Goal: Task Accomplishment & Management: Complete application form

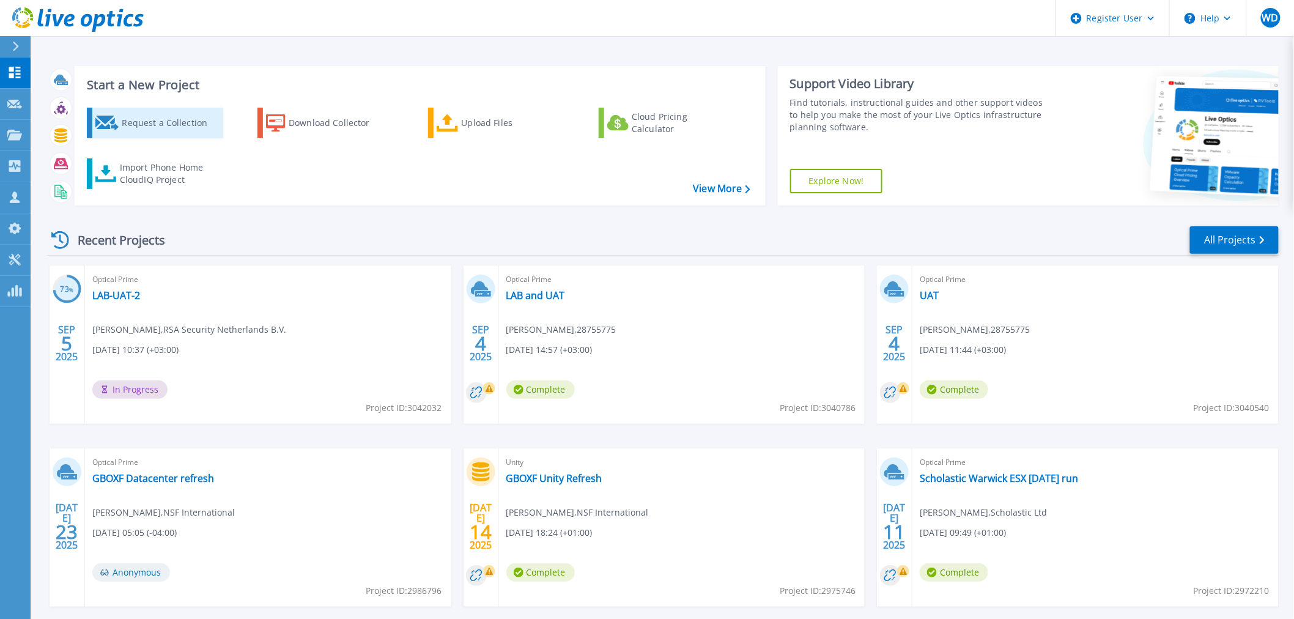
click at [136, 111] on div "Request a Collection" at bounding box center [171, 123] width 98 height 24
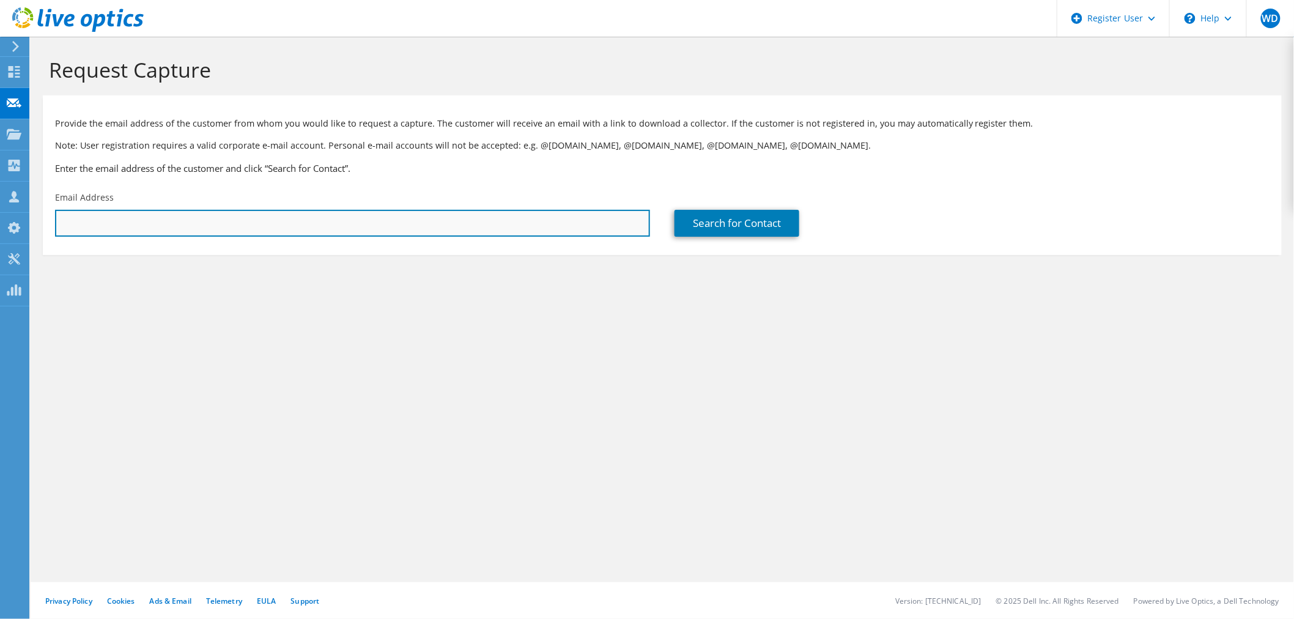
click at [313, 232] on input "text" at bounding box center [352, 223] width 595 height 27
paste input "kevin.tyrrell@dorchestercollection.com"
type input "kevin.tyrrell@dorchestercollection.com"
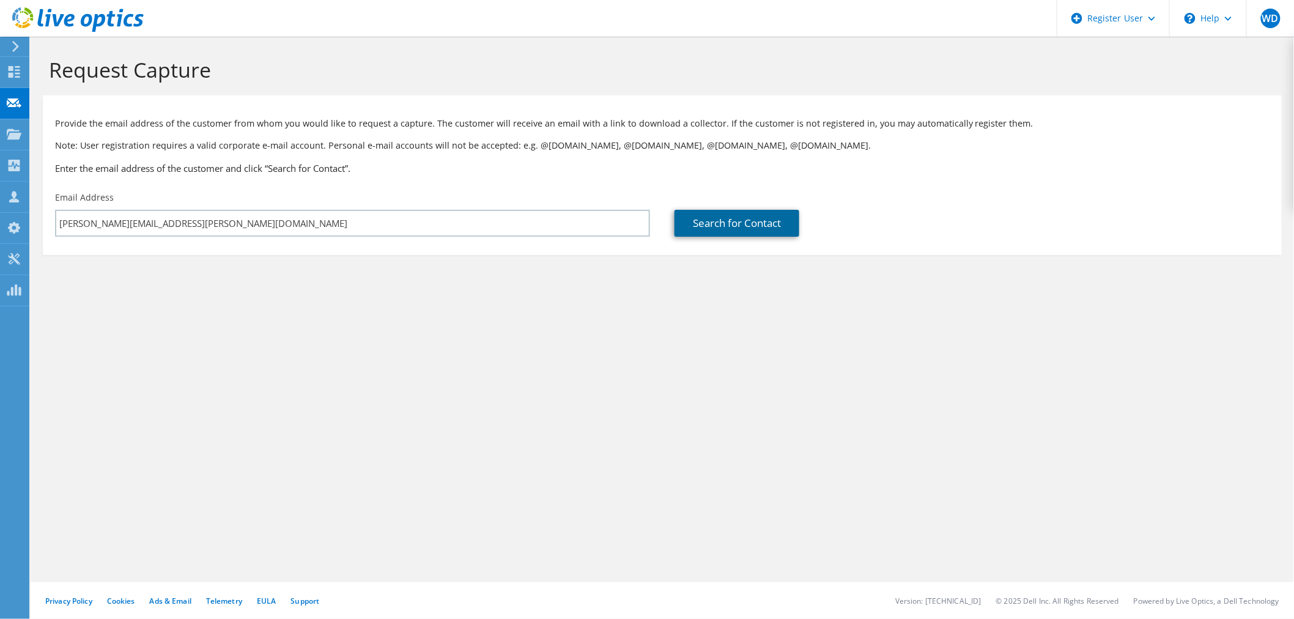
click at [731, 223] on link "Search for Contact" at bounding box center [736, 223] width 125 height 27
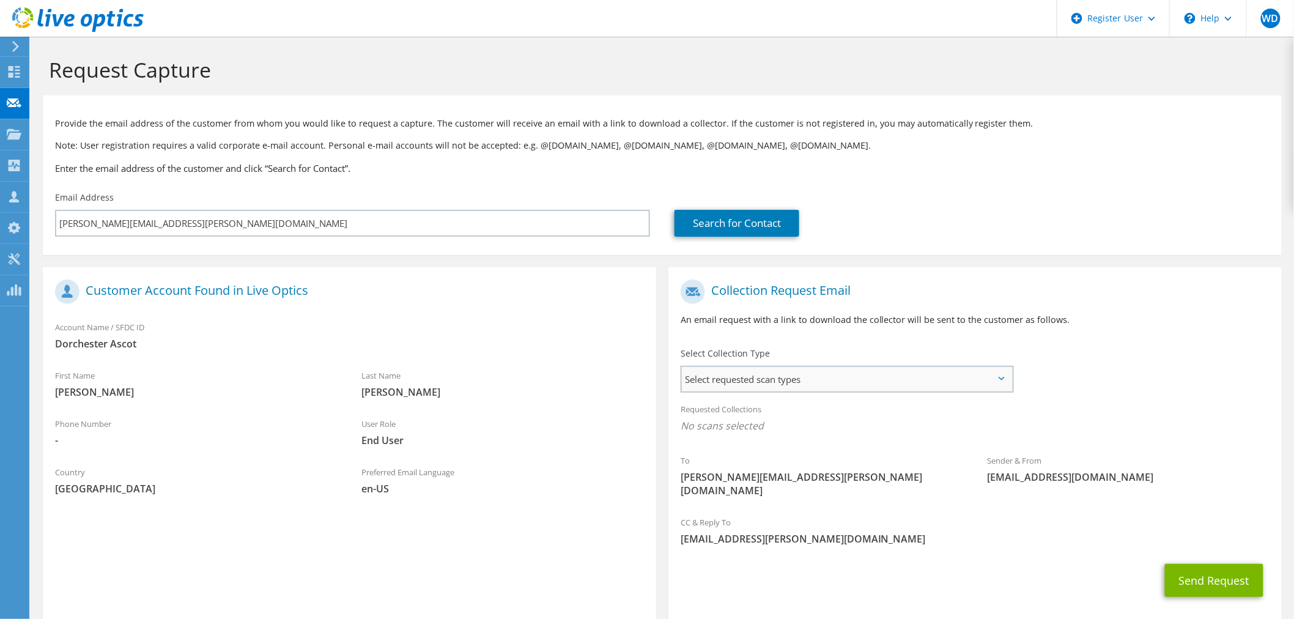
click at [885, 381] on span "Select requested scan types" at bounding box center [847, 379] width 330 height 24
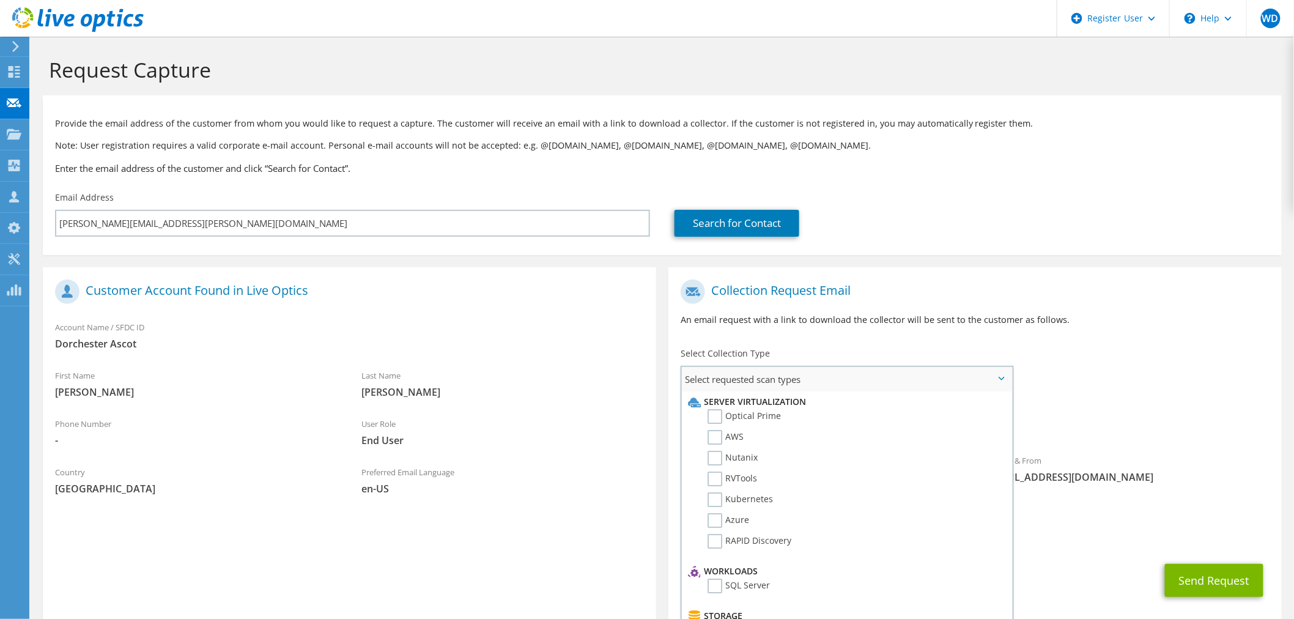
click at [820, 416] on li "Optical Prime" at bounding box center [845, 419] width 321 height 21
click at [751, 418] on label "Optical Prime" at bounding box center [743, 416] width 73 height 15
click at [0, 0] on input "Optical Prime" at bounding box center [0, 0] width 0 height 0
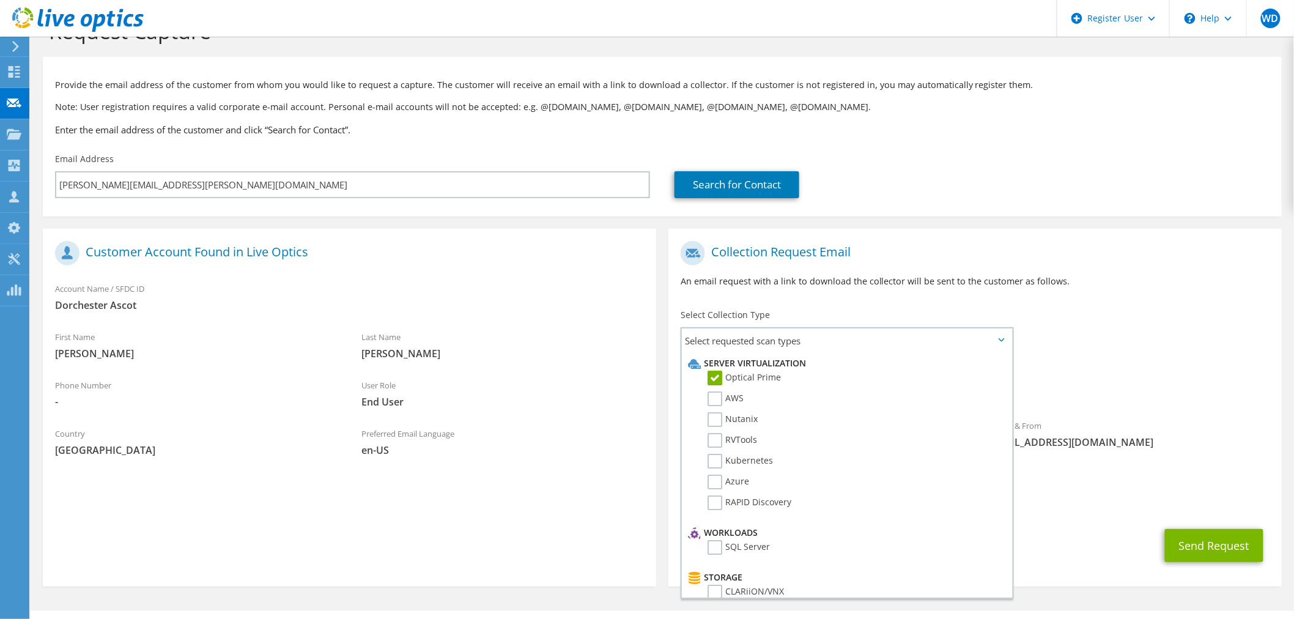
scroll to position [55, 0]
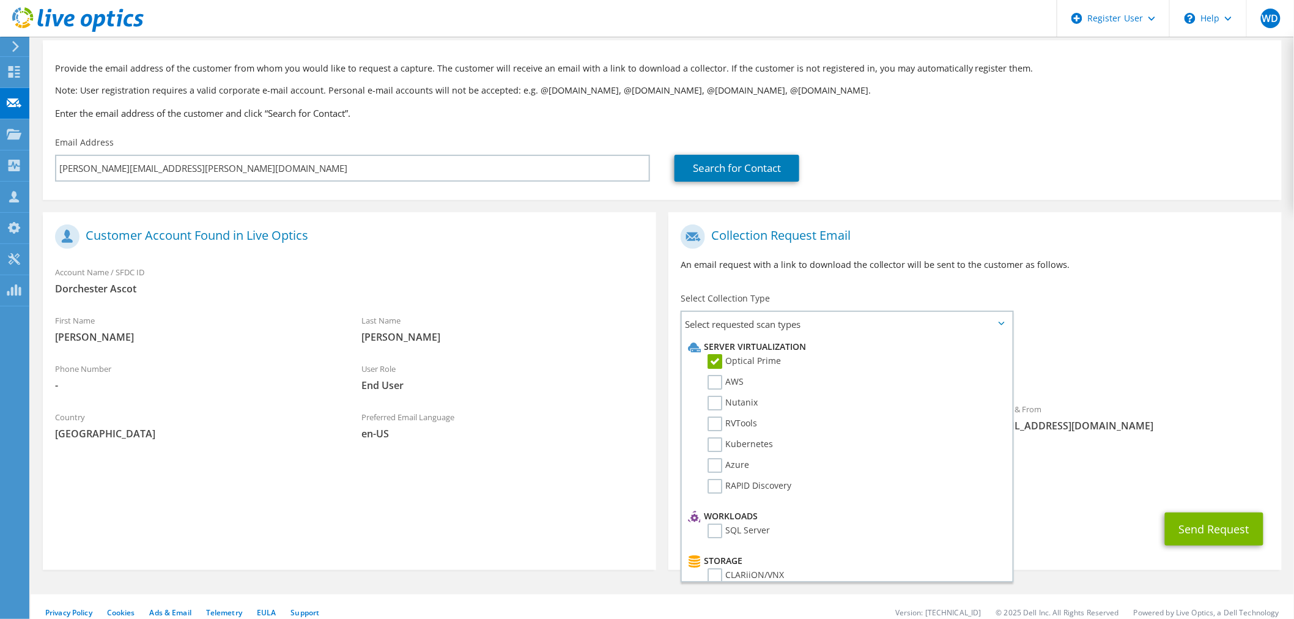
click at [1172, 304] on div "To kevin.tyrrell@dorchestercollection.com Sender & From liveoptics@liveoptics.c…" at bounding box center [974, 338] width 613 height 240
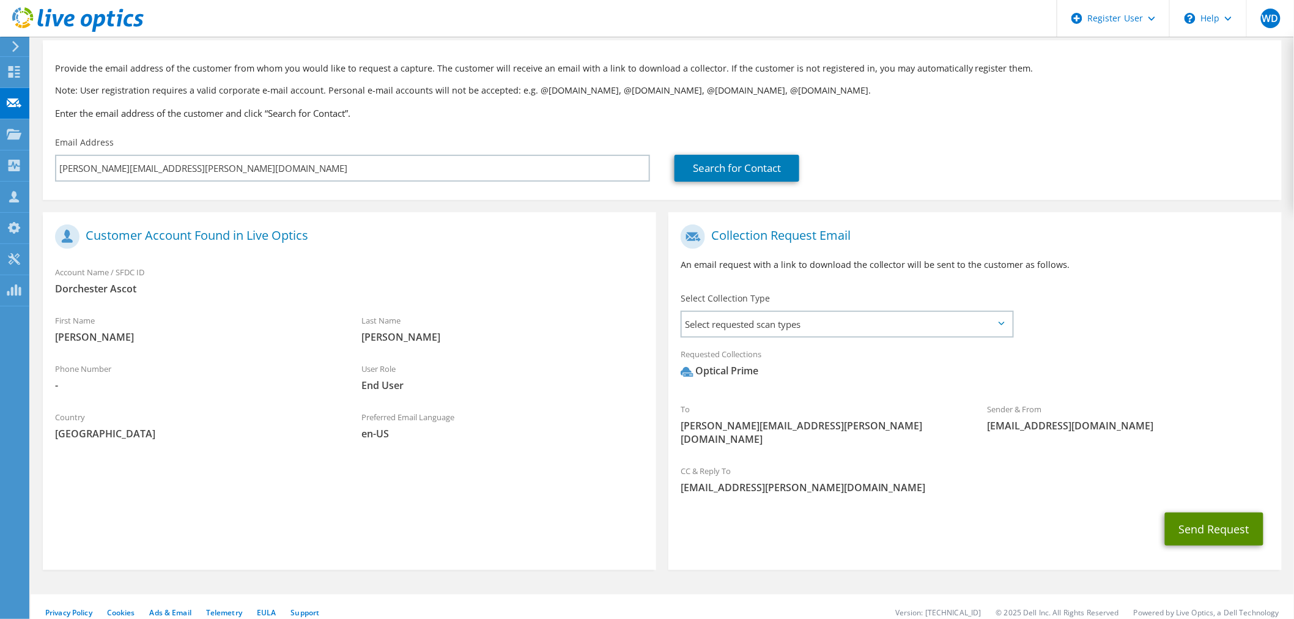
click at [1209, 514] on button "Send Request" at bounding box center [1214, 528] width 98 height 33
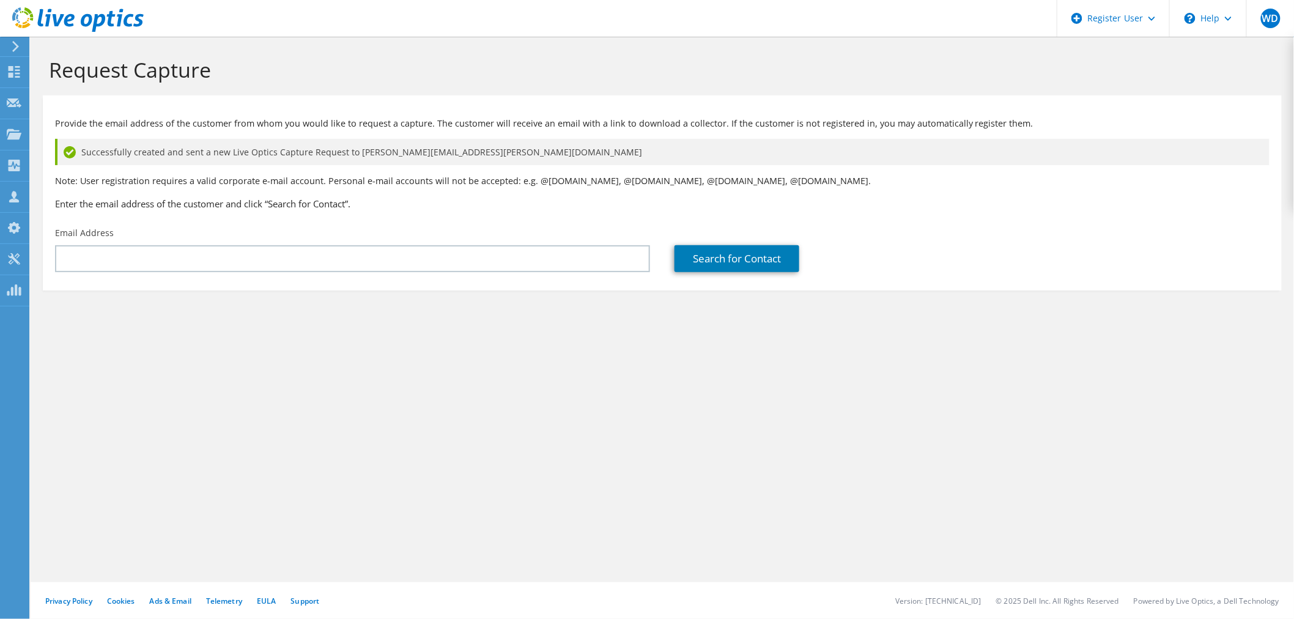
drag, startPoint x: 822, startPoint y: 404, endPoint x: 787, endPoint y: 339, distance: 73.0
click at [821, 400] on div "Request Capture Provide the email address of the customer from whom you would l…" at bounding box center [662, 328] width 1263 height 582
